Goal: Task Accomplishment & Management: Manage account settings

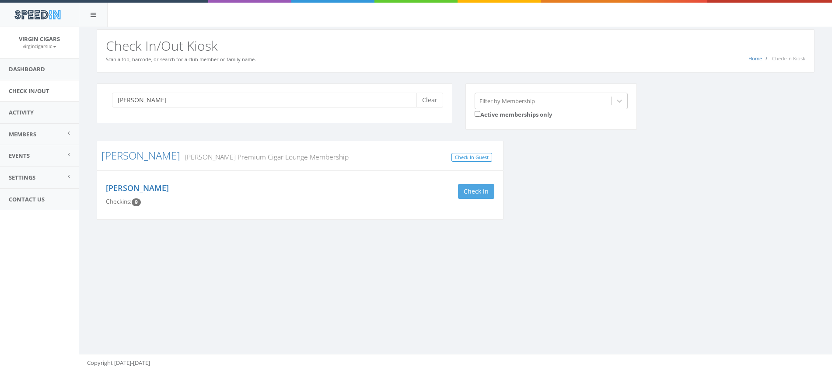
type input "cunningham"
click at [479, 195] on button "Check in" at bounding box center [476, 191] width 36 height 15
click at [432, 100] on button "Clear" at bounding box center [430, 100] width 27 height 15
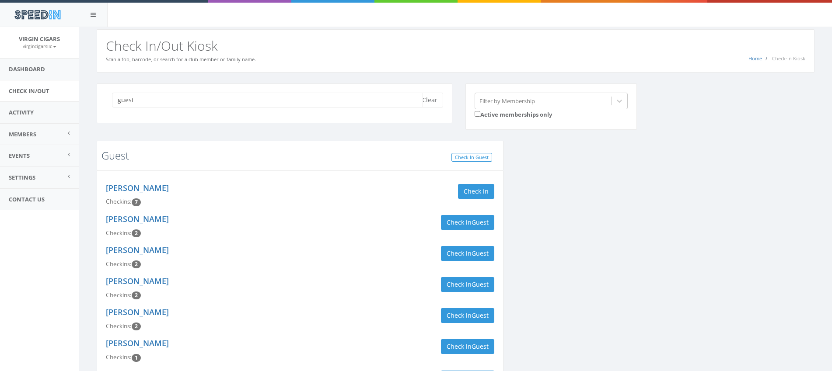
type input "guest"
click at [119, 160] on link "Guest" at bounding box center [116, 155] width 28 height 14
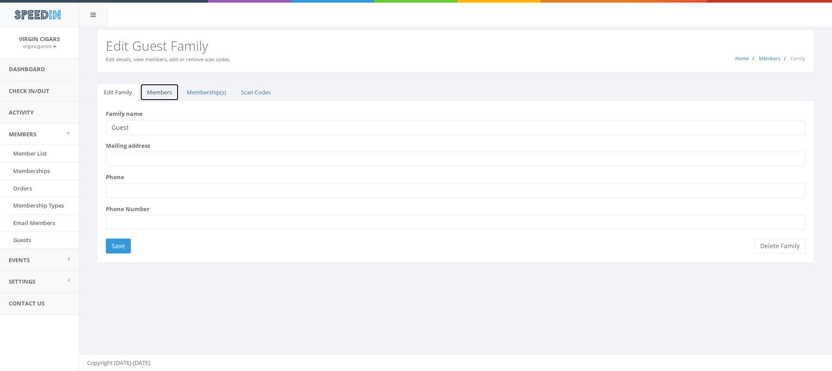
click at [164, 93] on link "Members" at bounding box center [159, 93] width 39 height 18
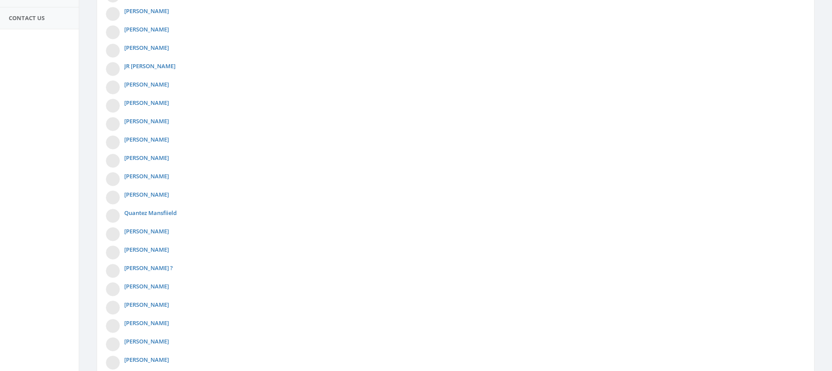
scroll to position [360, 0]
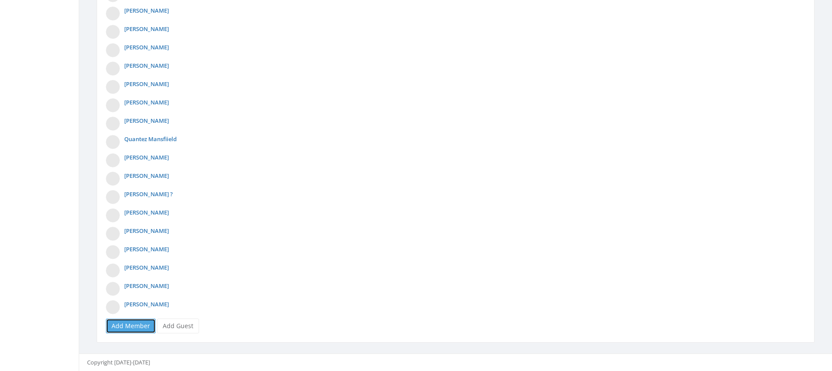
click at [133, 329] on link "Add Member" at bounding box center [131, 326] width 50 height 15
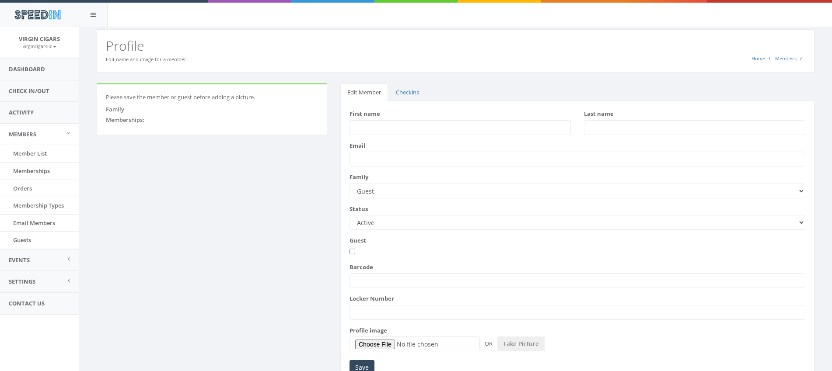
click at [462, 125] on input "First name" at bounding box center [460, 127] width 221 height 15
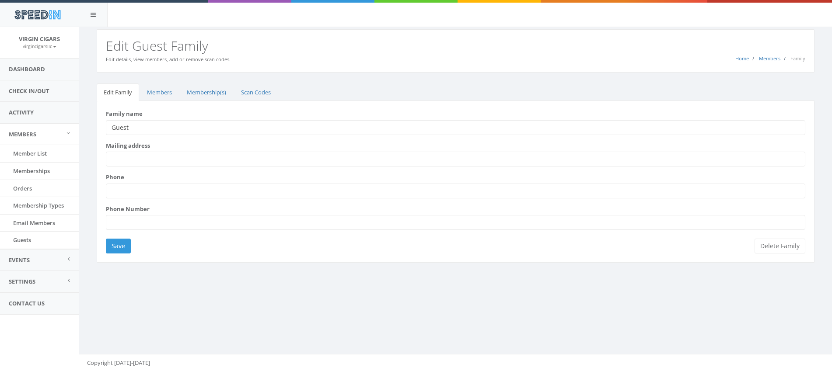
scroll to position [0, 0]
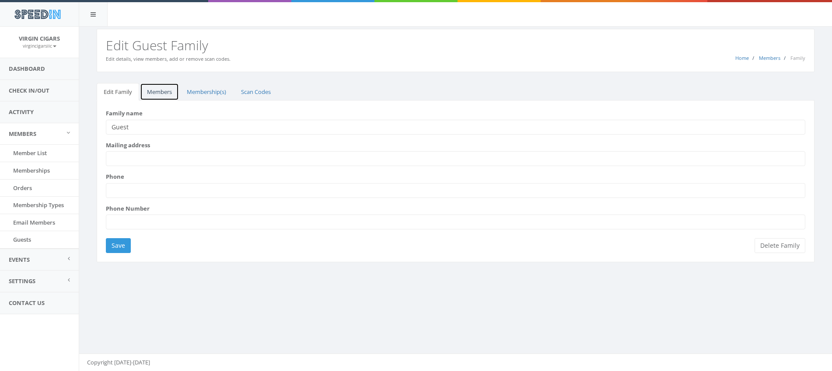
click at [162, 85] on link "Members" at bounding box center [159, 92] width 39 height 18
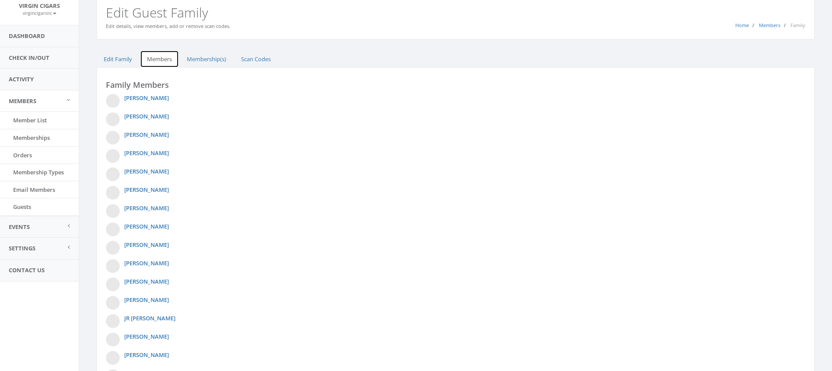
scroll to position [35, 0]
click at [137, 208] on link "[PERSON_NAME]" at bounding box center [146, 207] width 45 height 8
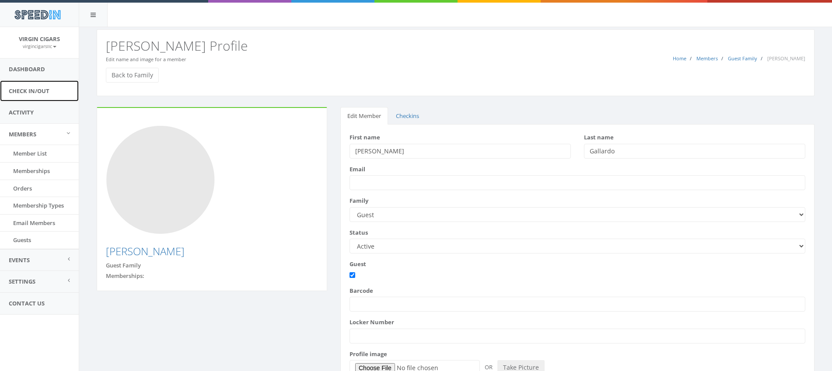
click at [40, 94] on link "Check In/Out" at bounding box center [39, 91] width 79 height 21
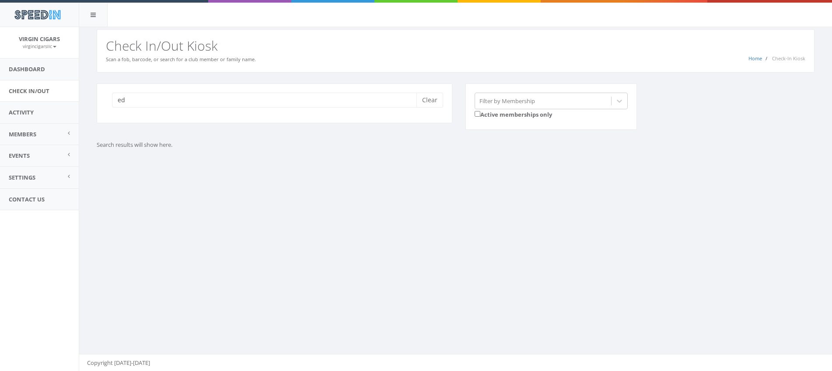
type input "e"
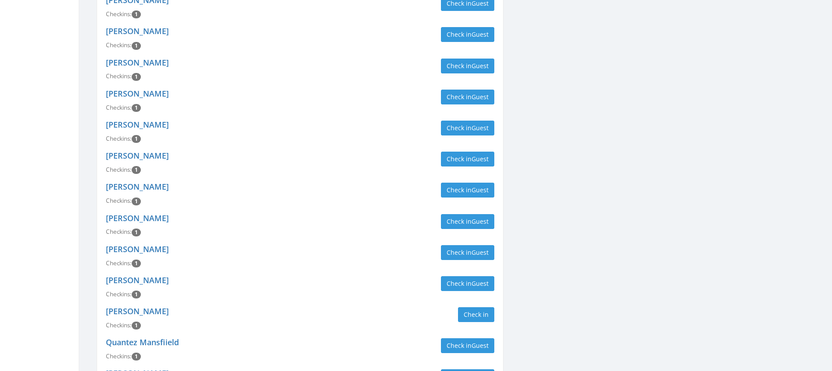
scroll to position [471, 0]
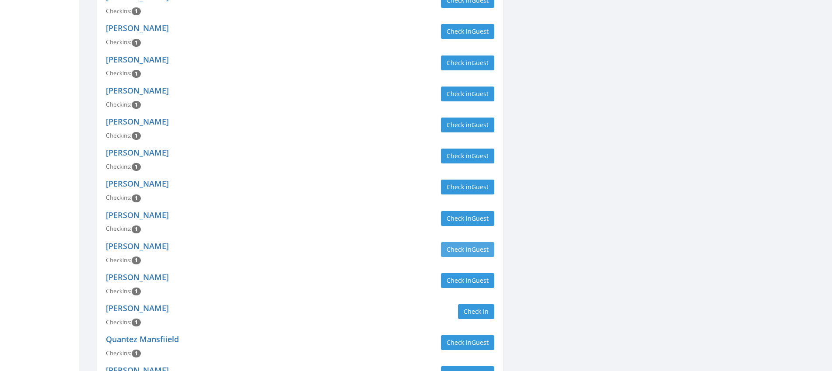
type input "guest"
click at [455, 252] on button "Check in Guest" at bounding box center [467, 249] width 53 height 15
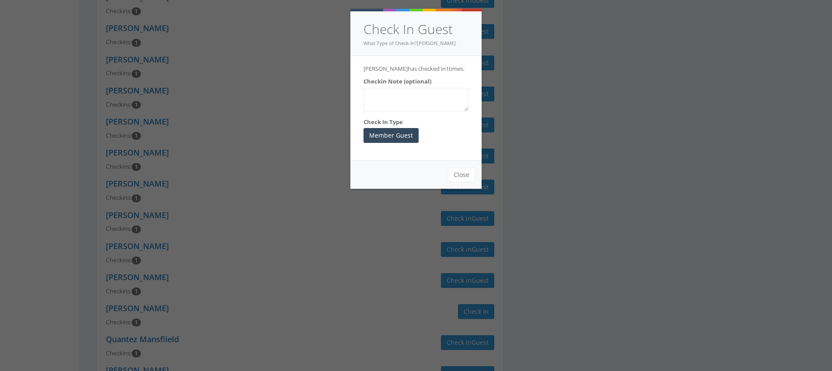
click at [438, 109] on textarea "Checkin Note (optional)" at bounding box center [416, 100] width 105 height 24
click at [400, 143] on button "Member Guest" at bounding box center [391, 135] width 55 height 15
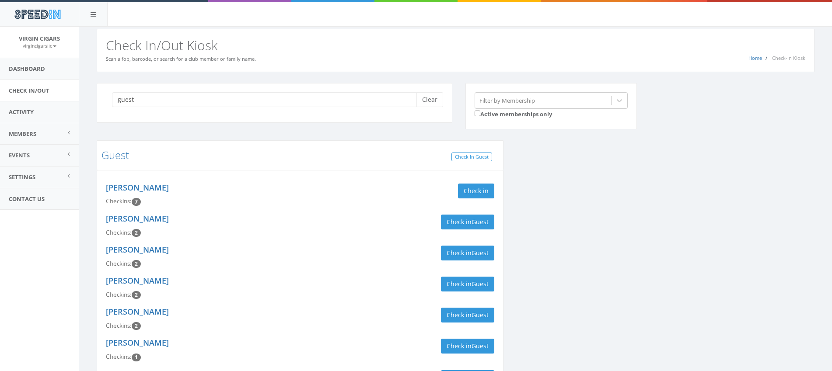
scroll to position [0, 0]
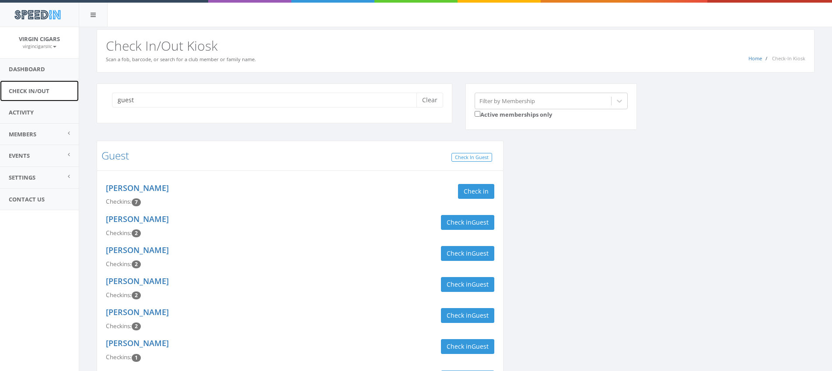
click at [40, 92] on link "Check In/Out" at bounding box center [39, 91] width 79 height 21
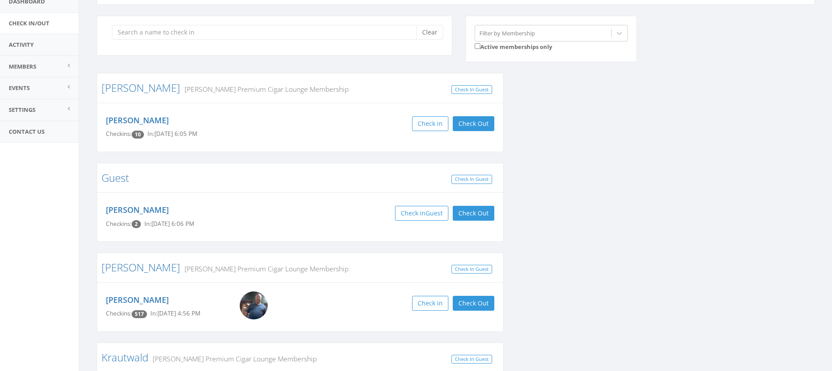
scroll to position [76, 0]
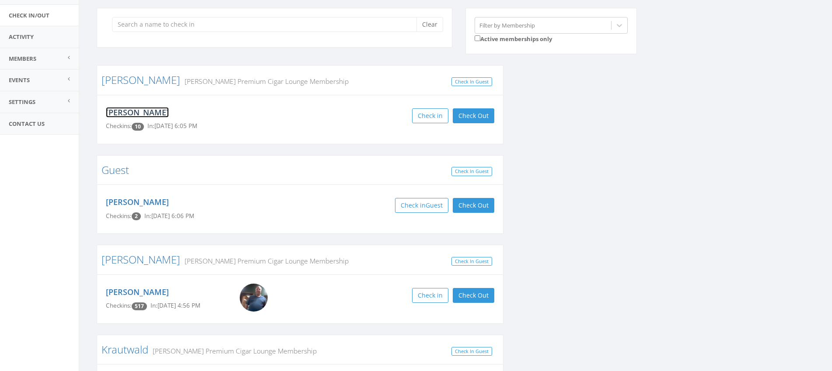
click at [169, 114] on link "[PERSON_NAME]" at bounding box center [137, 112] width 63 height 11
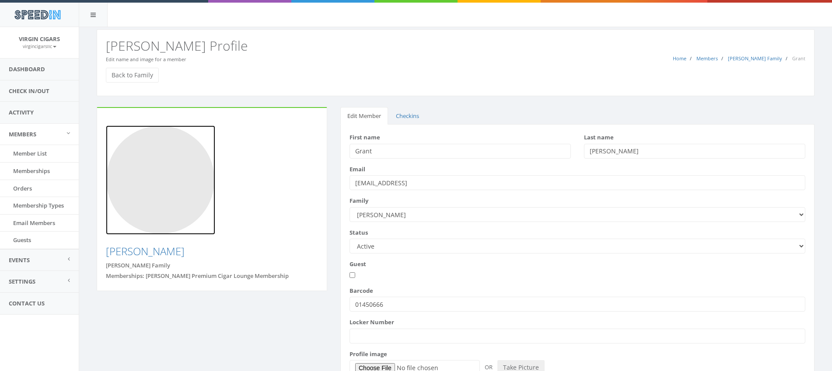
click at [170, 185] on img at bounding box center [160, 180] width 109 height 109
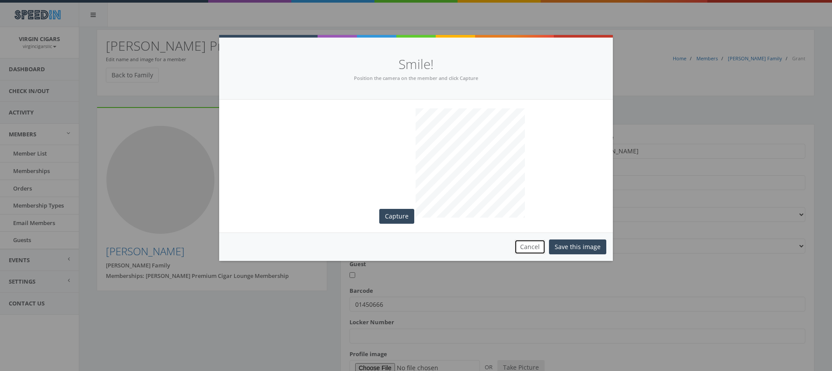
click at [541, 247] on button "Cancel" at bounding box center [530, 247] width 31 height 15
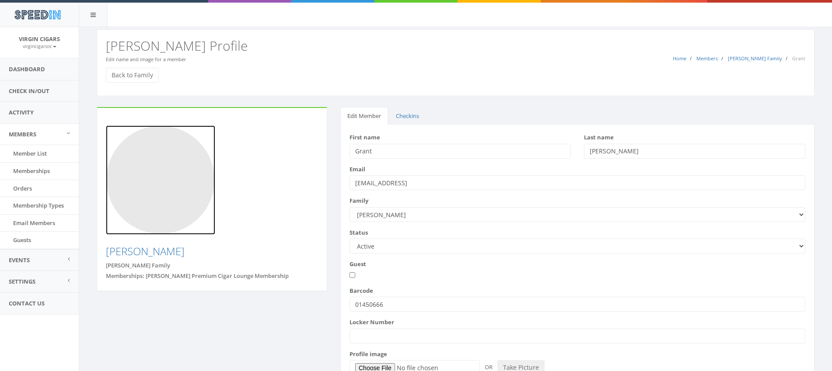
click at [171, 200] on img at bounding box center [160, 180] width 109 height 109
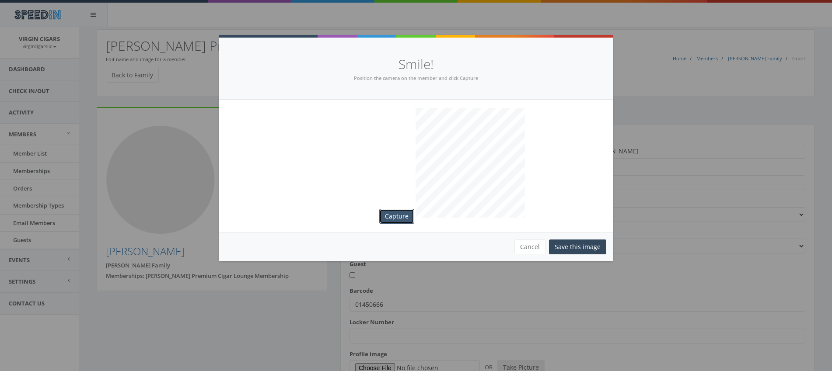
click at [401, 218] on button "Capture" at bounding box center [396, 216] width 35 height 15
click at [592, 249] on button "Save this image" at bounding box center [577, 247] width 57 height 15
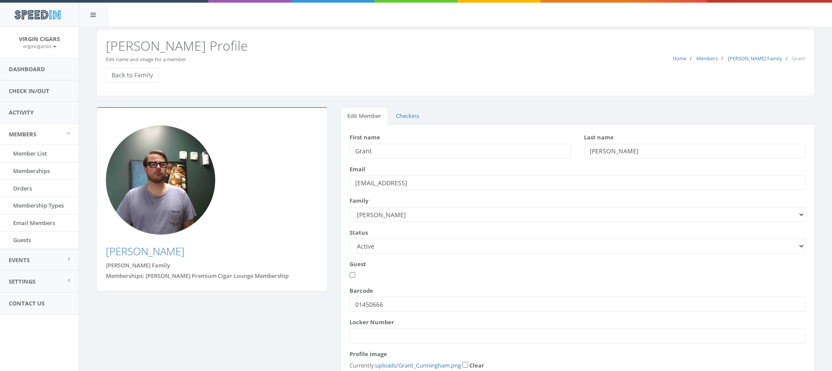
scroll to position [77, 0]
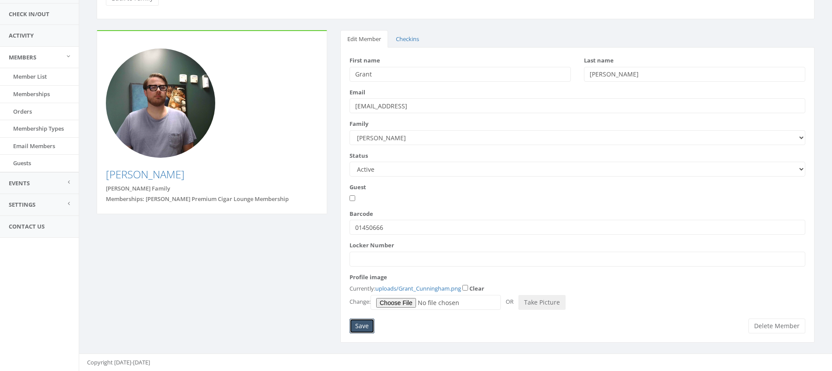
click at [355, 325] on input "Save" at bounding box center [362, 326] width 25 height 15
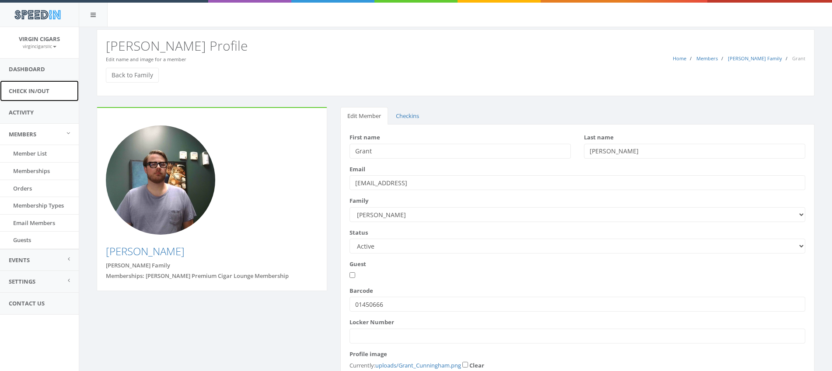
click at [34, 93] on link "Check In/Out" at bounding box center [39, 91] width 79 height 21
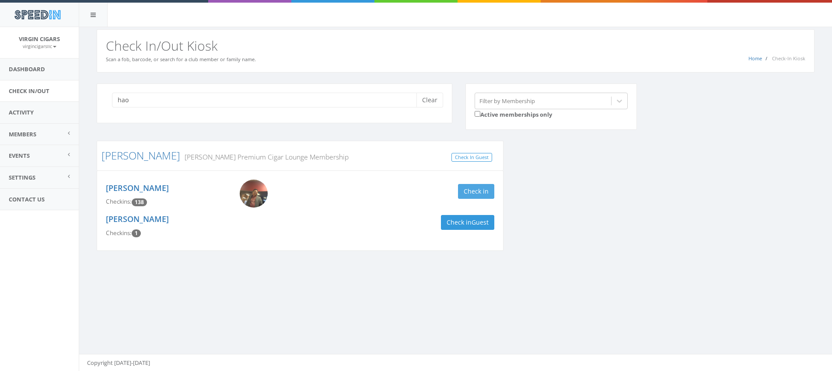
type input "hao"
click at [479, 193] on button "Check in" at bounding box center [476, 191] width 36 height 15
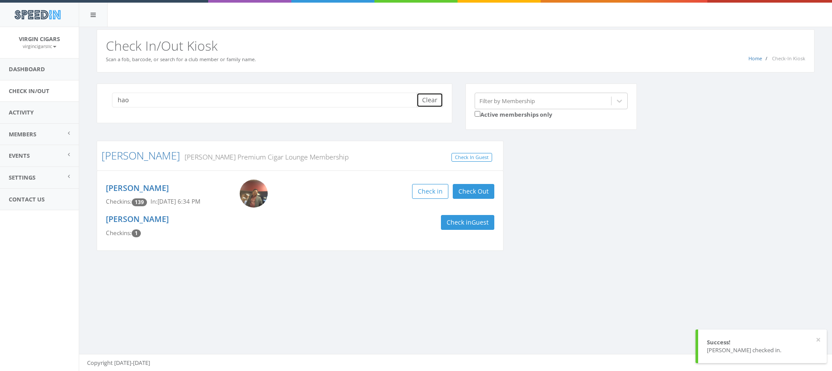
click at [431, 102] on button "Clear" at bounding box center [430, 100] width 27 height 15
